Goal: Navigation & Orientation: Find specific page/section

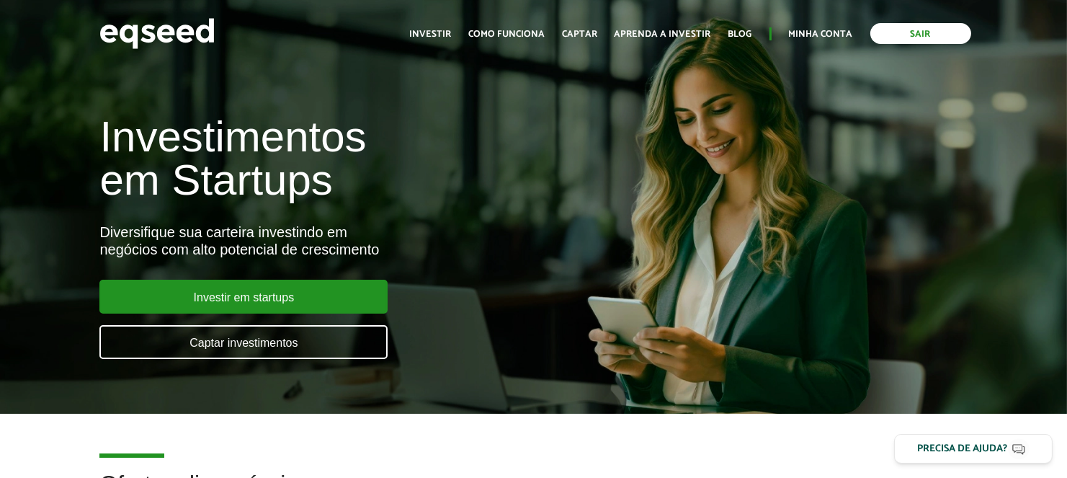
click at [904, 35] on link "Sair" at bounding box center [921, 33] width 101 height 21
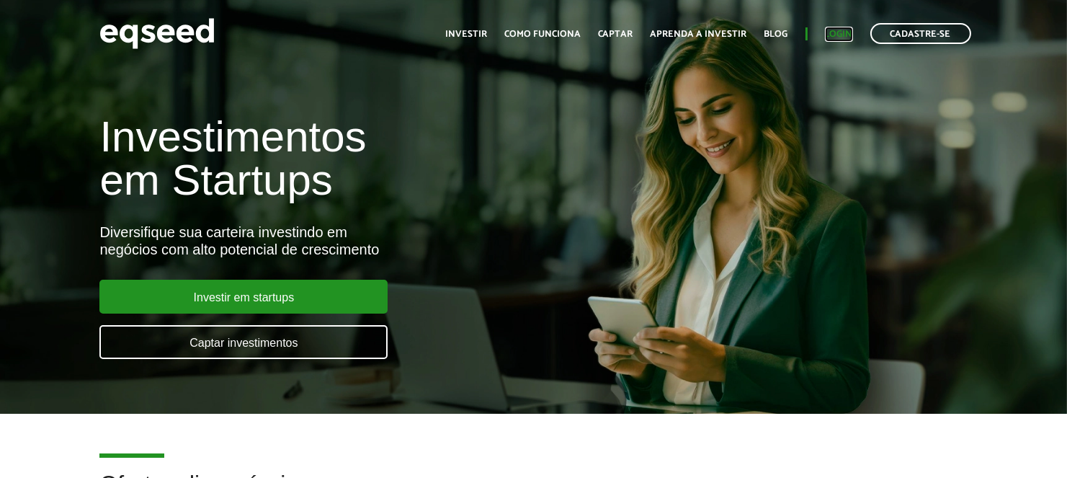
click at [844, 34] on link "Login" at bounding box center [839, 34] width 28 height 9
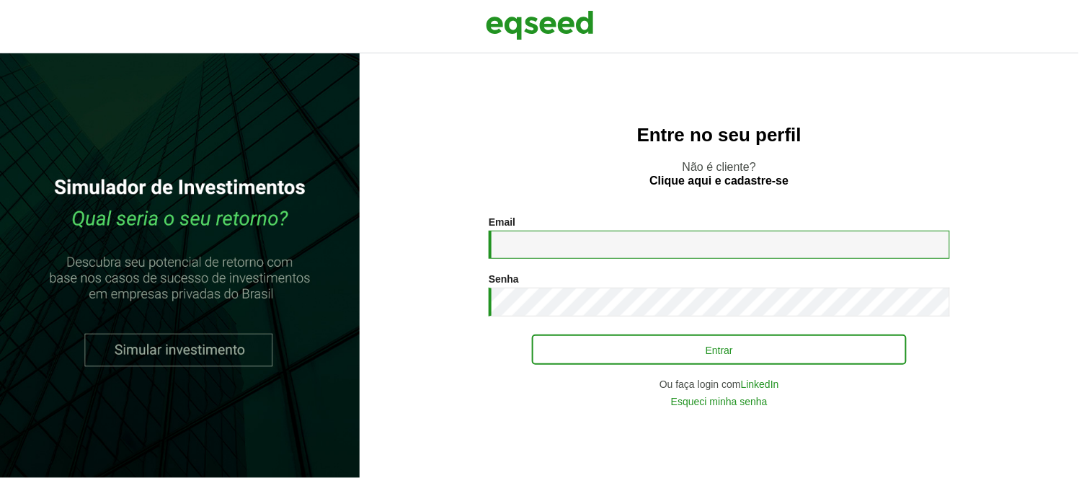
type input "**********"
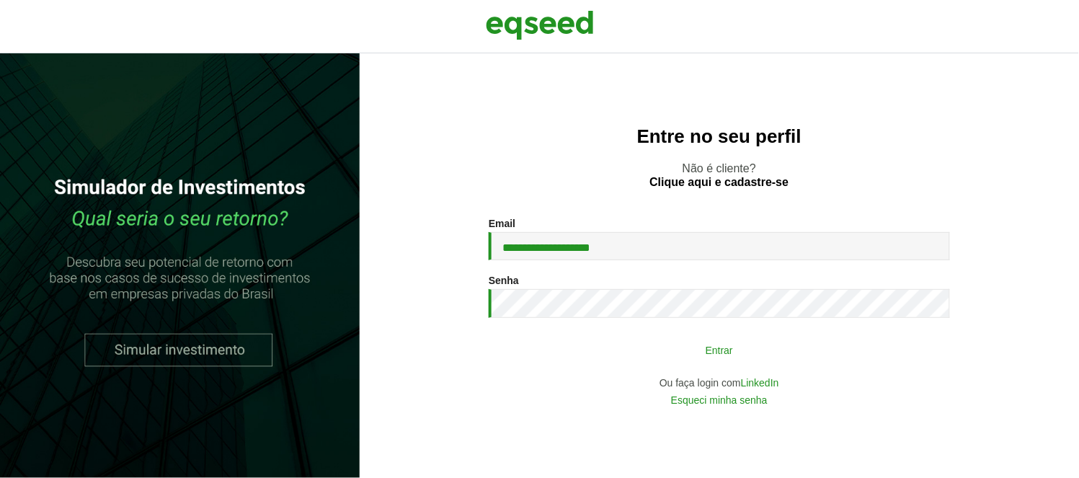
click at [747, 355] on button "Entrar" at bounding box center [719, 349] width 375 height 27
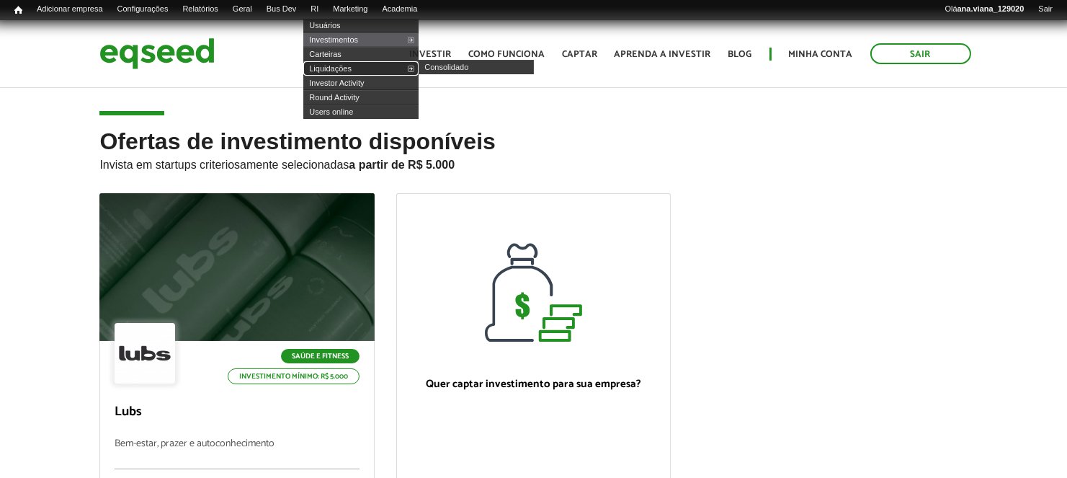
click at [369, 73] on link "Liquidações" at bounding box center [360, 68] width 115 height 14
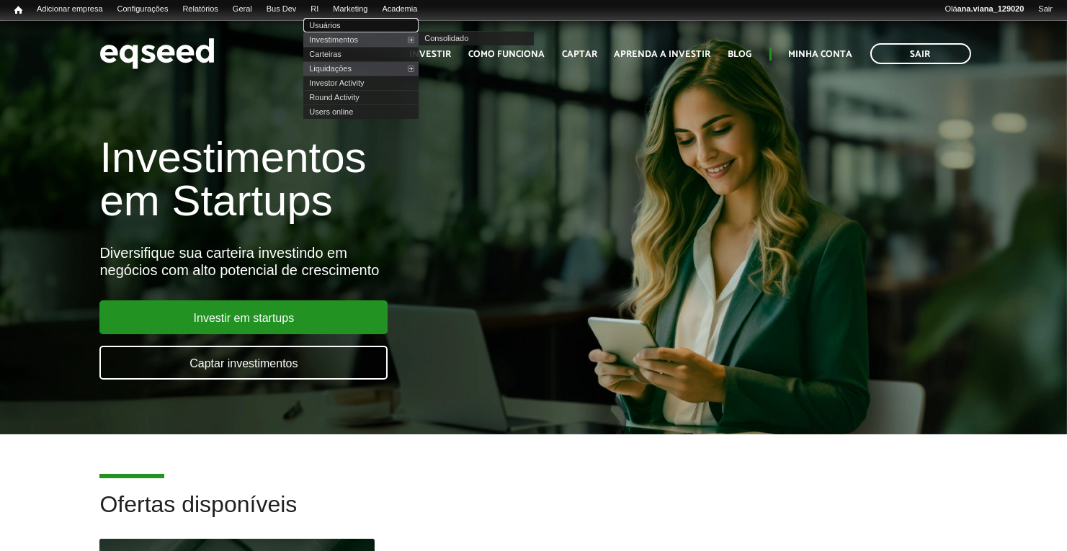
click at [353, 19] on link "Usuários" at bounding box center [360, 25] width 115 height 14
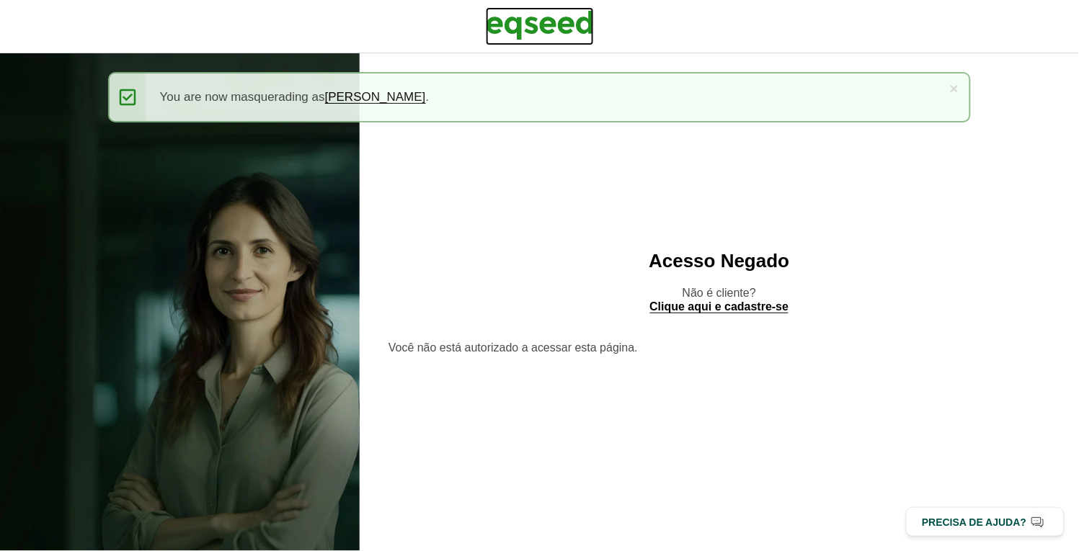
click at [521, 18] on img at bounding box center [540, 25] width 108 height 36
